Goal: Information Seeking & Learning: Find specific fact

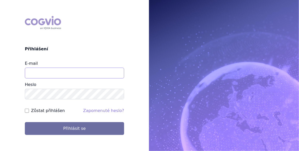
click at [46, 76] on input "E-mail" at bounding box center [74, 73] width 99 height 11
type input "jan.j.krivsky@gsk.com"
click at [27, 112] on input "Zůstat přihlášen" at bounding box center [27, 111] width 4 height 4
checkbox input "true"
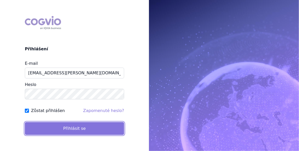
click at [54, 126] on button "Přihlásit se" at bounding box center [74, 128] width 99 height 13
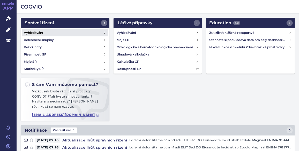
click at [31, 32] on h4 "Vyhledávání" at bounding box center [33, 32] width 19 height 5
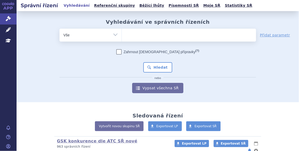
type input "SUKLS44314/2022"
select select "SUKLS44314/2022"
click at [156, 68] on button "Hledat" at bounding box center [157, 67] width 29 height 10
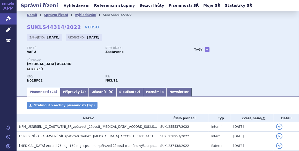
click at [217, 82] on div "Typ SŘ: VaPÚ Stav řízení: Zastaveno Přípravky: [MEDICAL_DATA] ACCORD (2 balení)…" at bounding box center [158, 67] width 262 height 41
click at [76, 13] on link "Vyhledávání" at bounding box center [85, 15] width 21 height 4
